Goal: Navigation & Orientation: Find specific page/section

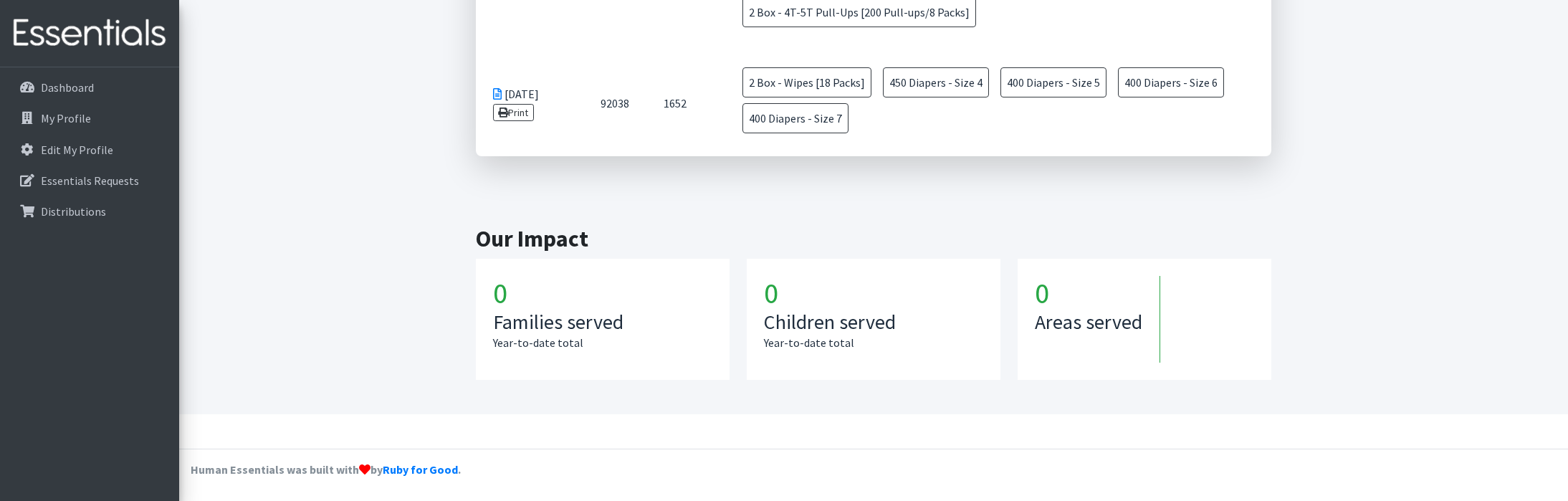
scroll to position [1080, 0]
click at [79, 95] on p "Dashboard" at bounding box center [67, 87] width 53 height 14
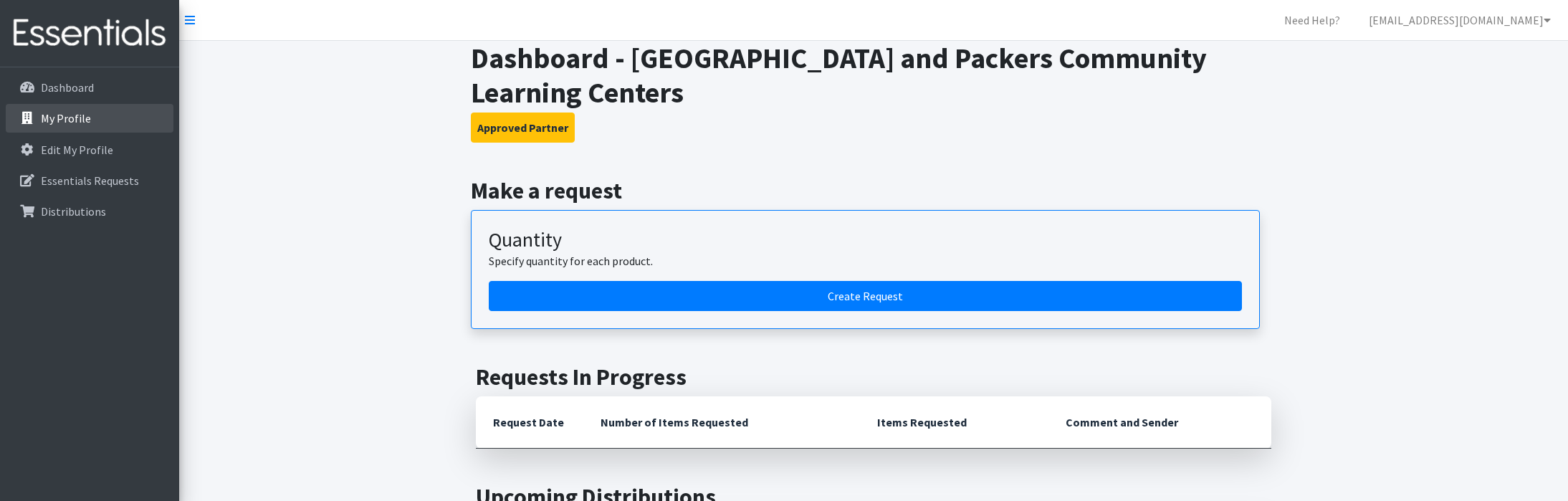
click at [74, 118] on p "My Profile" at bounding box center [65, 118] width 50 height 14
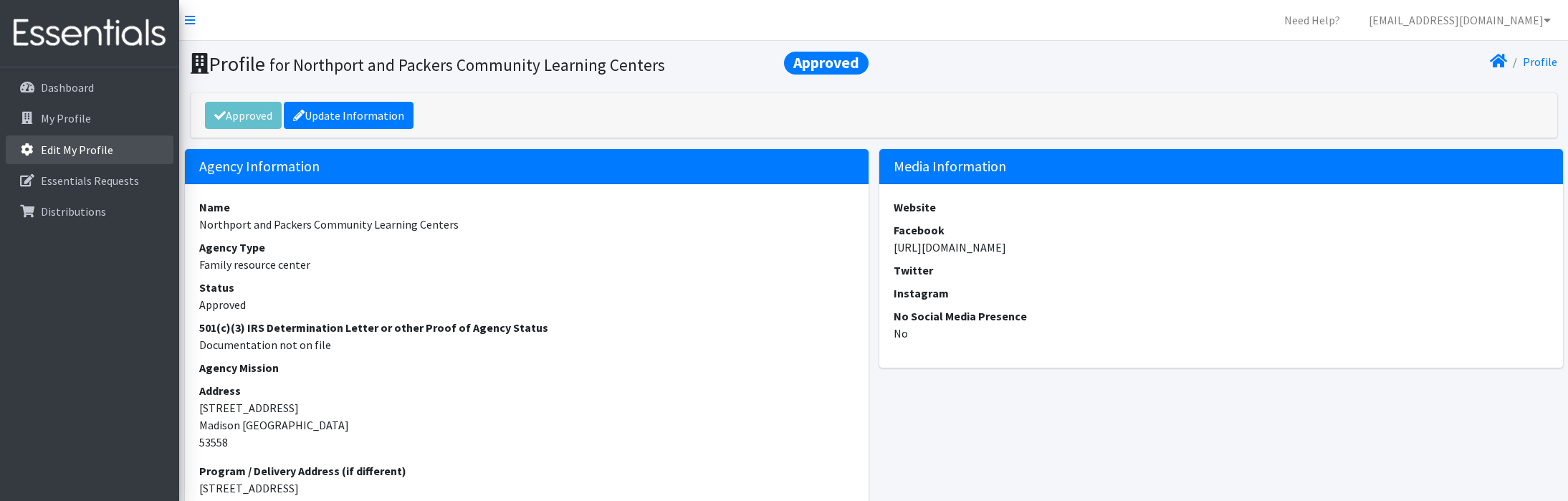
click at [87, 152] on p "Edit My Profile" at bounding box center [77, 149] width 72 height 14
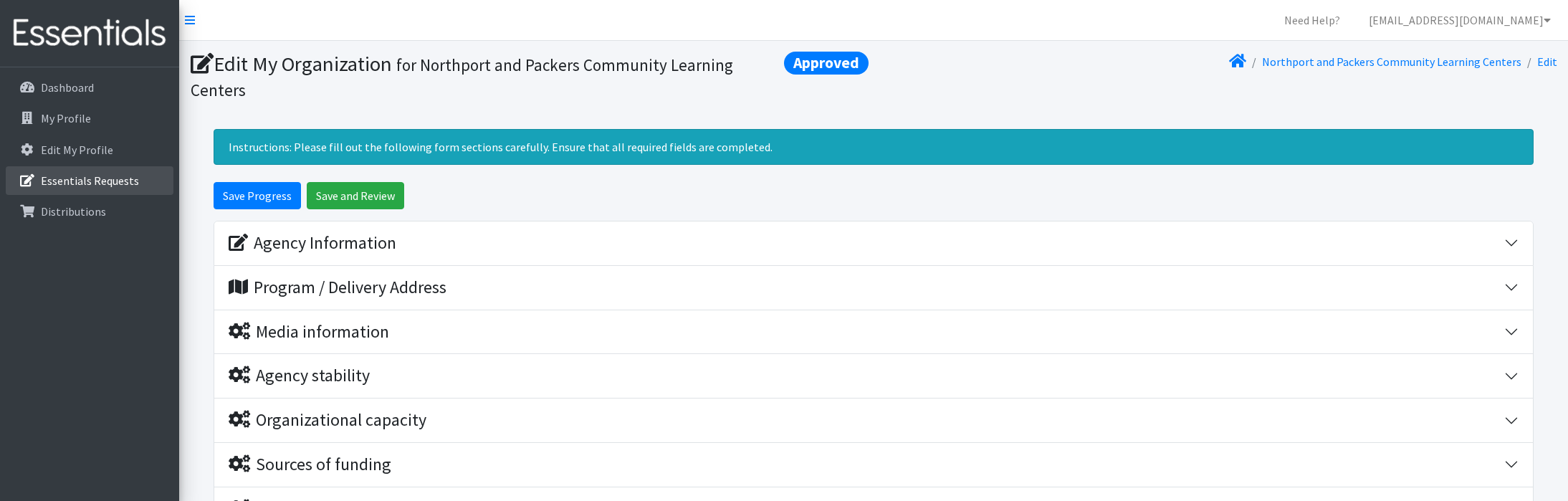
click at [94, 177] on p "Essentials Requests" at bounding box center [89, 180] width 98 height 14
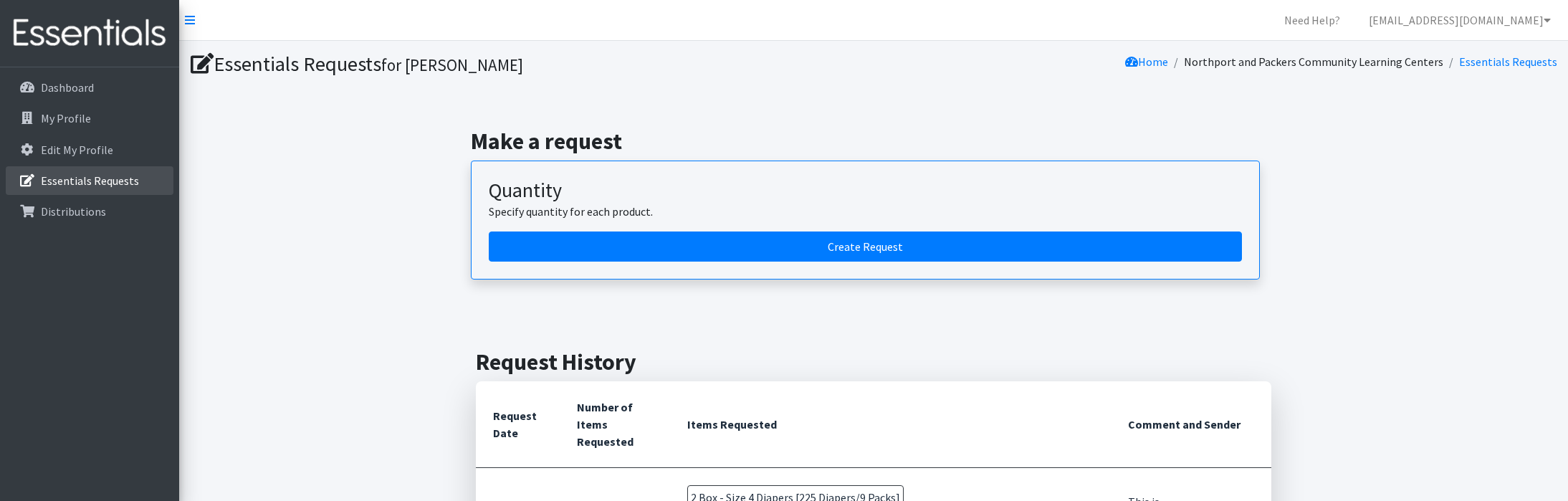
click at [95, 190] on link "Essentials Requests" at bounding box center [89, 180] width 167 height 29
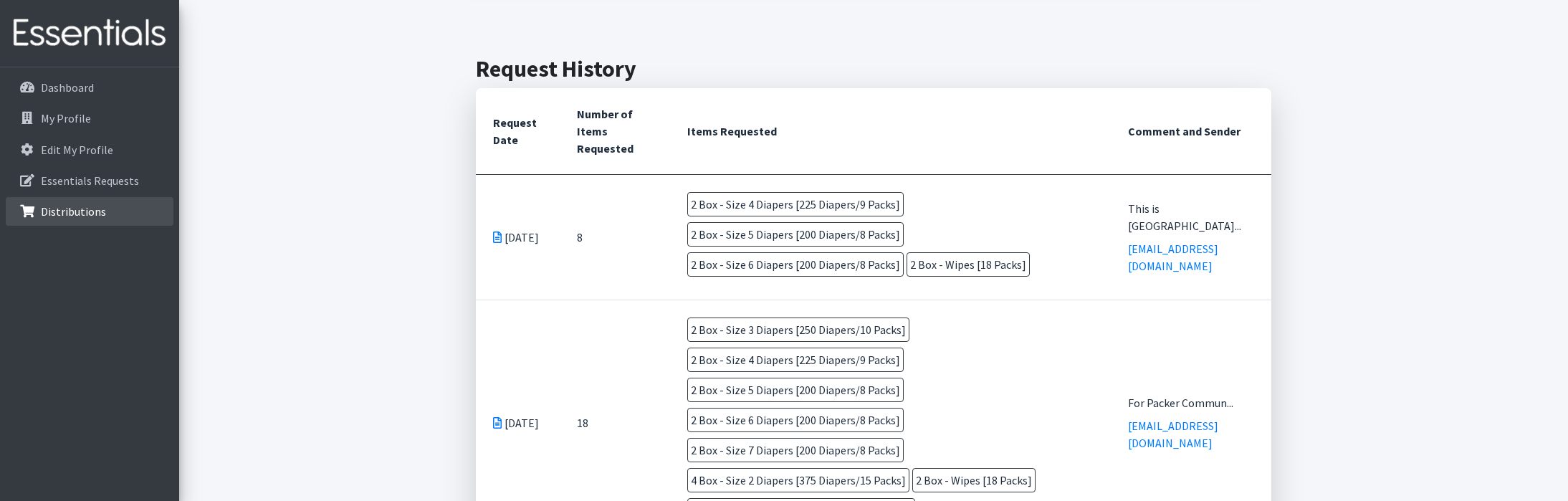
scroll to position [296, 0]
click at [119, 211] on link "Distributions" at bounding box center [89, 211] width 167 height 29
